Goal: Information Seeking & Learning: Learn about a topic

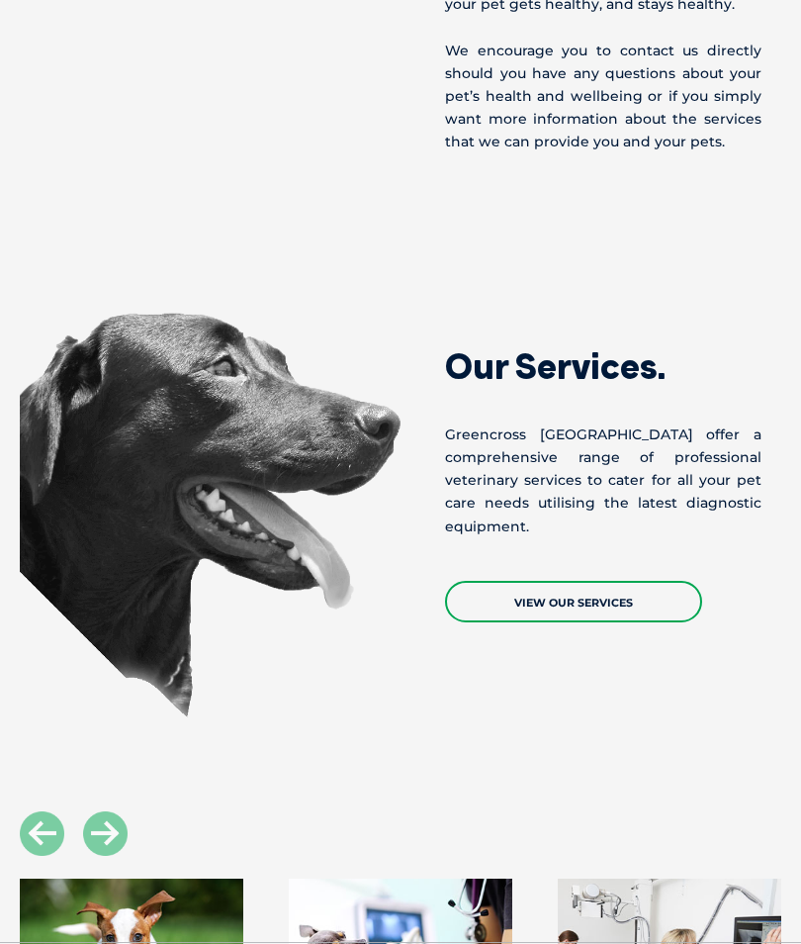
scroll to position [1356, 0]
click at [577, 622] on link "View Our Services" at bounding box center [573, 602] width 257 height 42
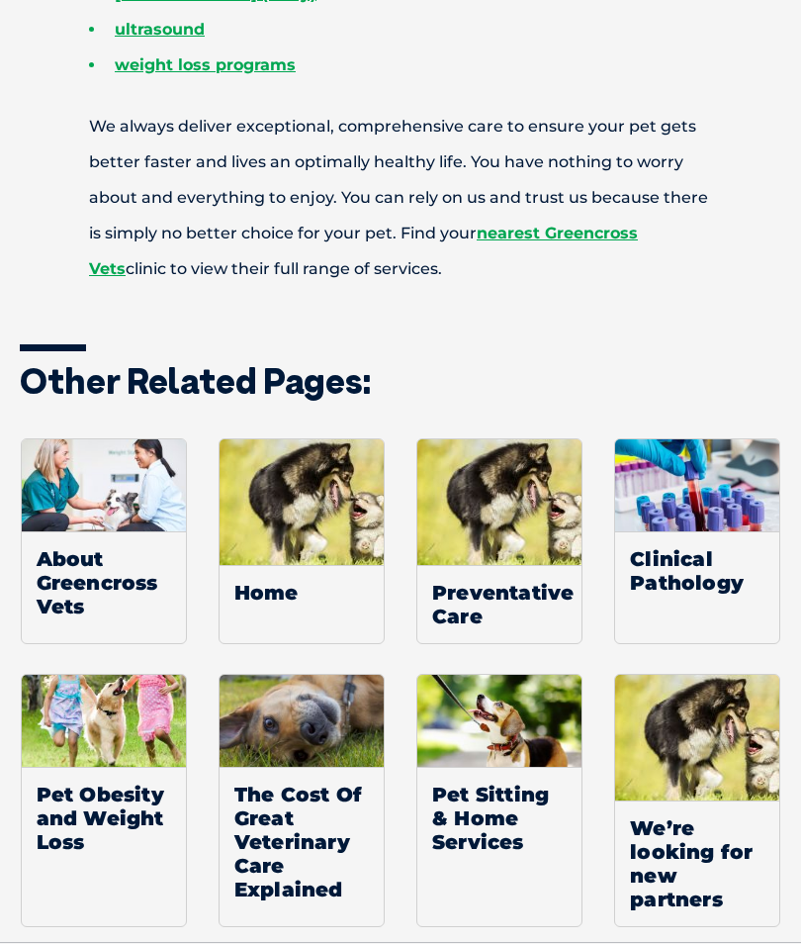
scroll to position [1482, 0]
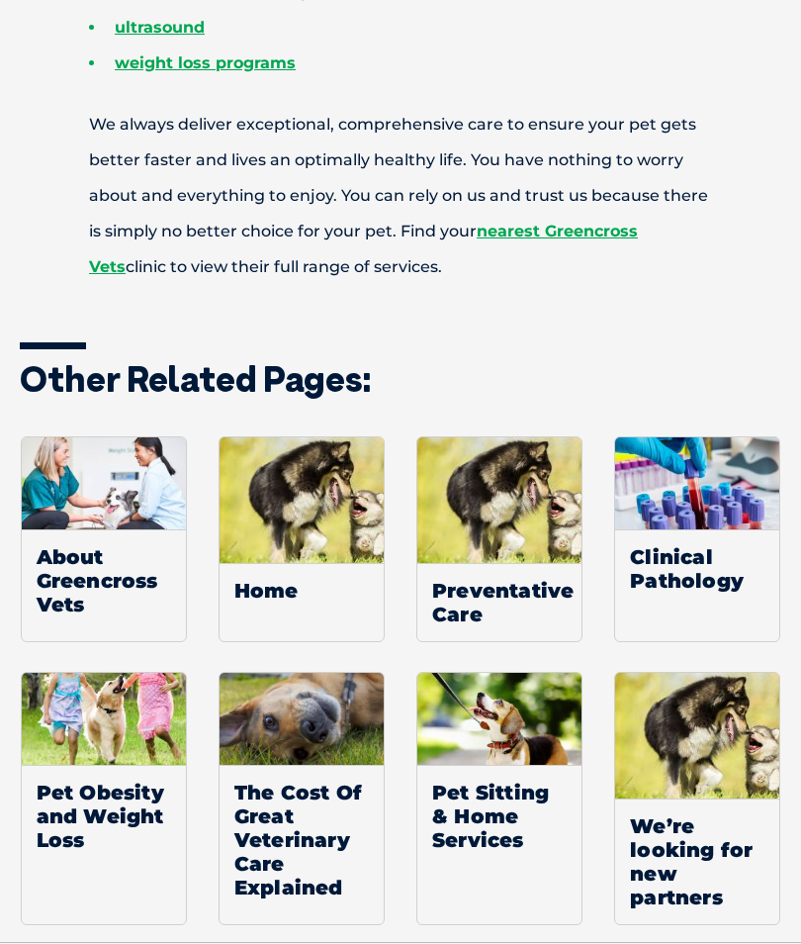
click at [90, 514] on img at bounding box center [104, 484] width 164 height 92
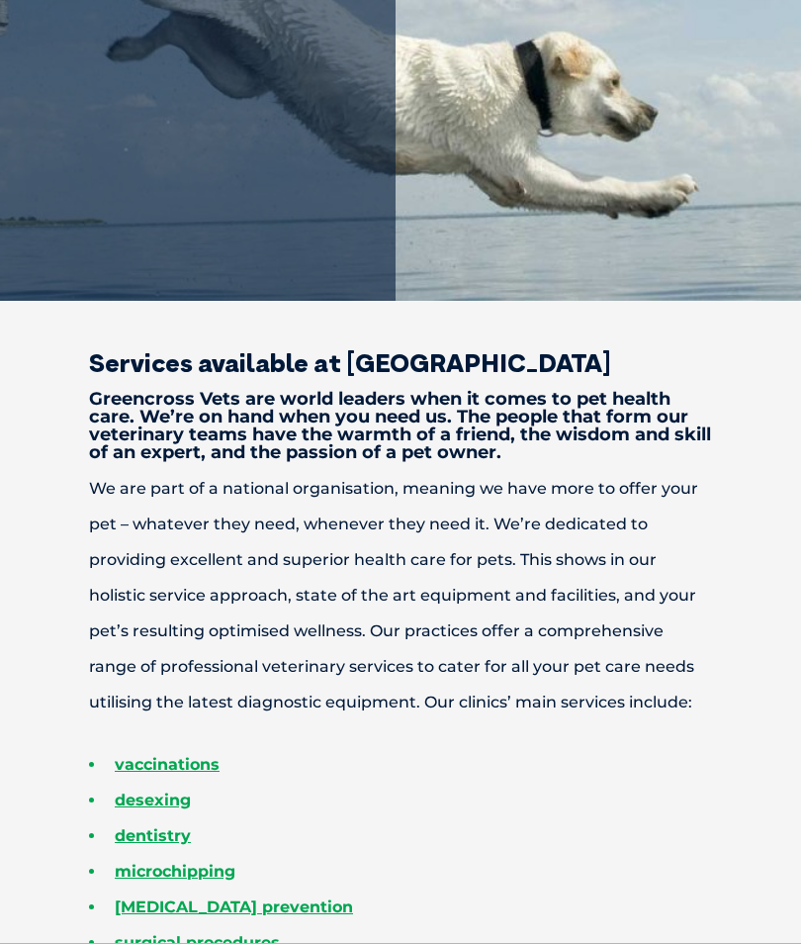
scroll to position [0, 0]
